Goal: Task Accomplishment & Management: Manage account settings

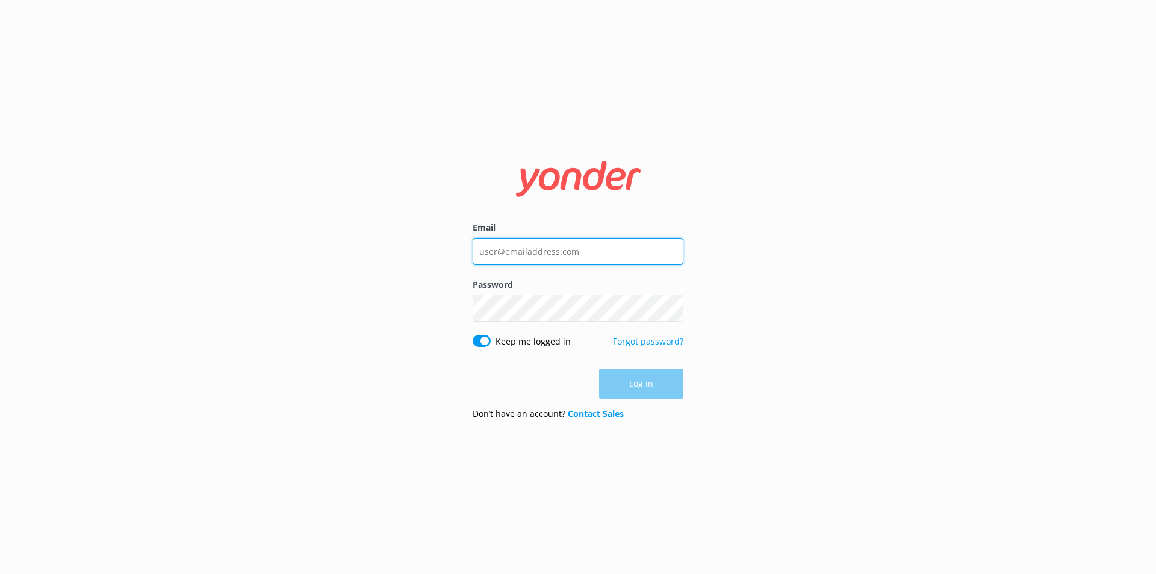
type input "[EMAIL_ADDRESS][DOMAIN_NAME]"
click at [636, 385] on div "Log in" at bounding box center [578, 383] width 211 height 30
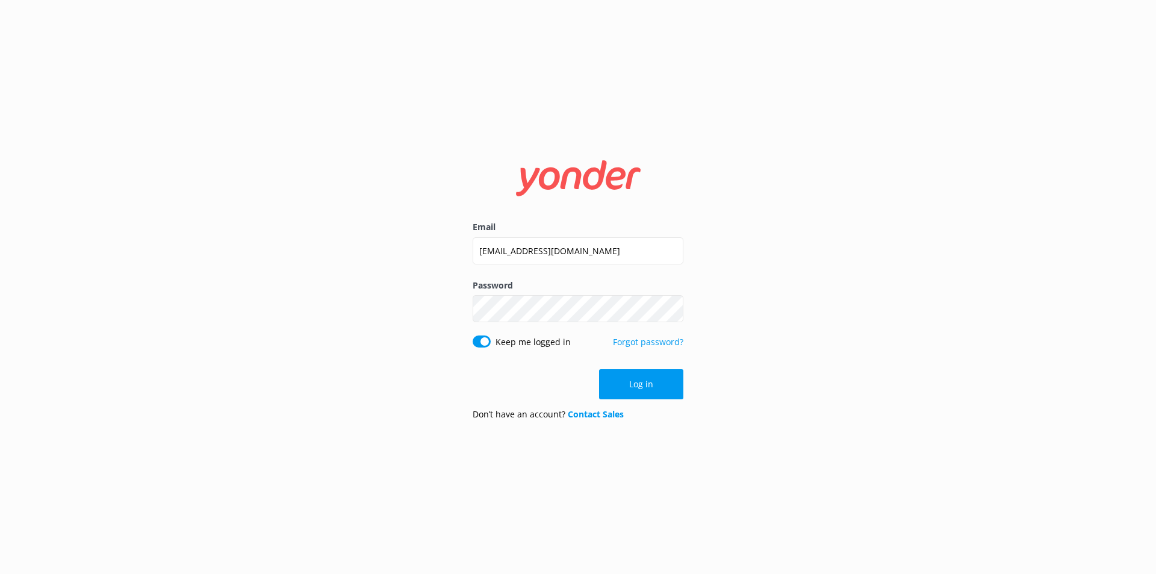
click at [636, 385] on button "Log in" at bounding box center [641, 384] width 84 height 30
